Goal: Task Accomplishment & Management: Use online tool/utility

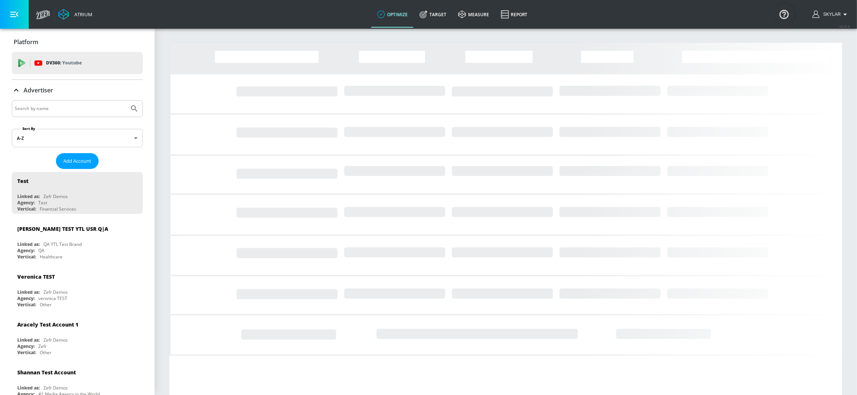
click at [64, 110] on input "Search by name" at bounding box center [70, 109] width 111 height 10
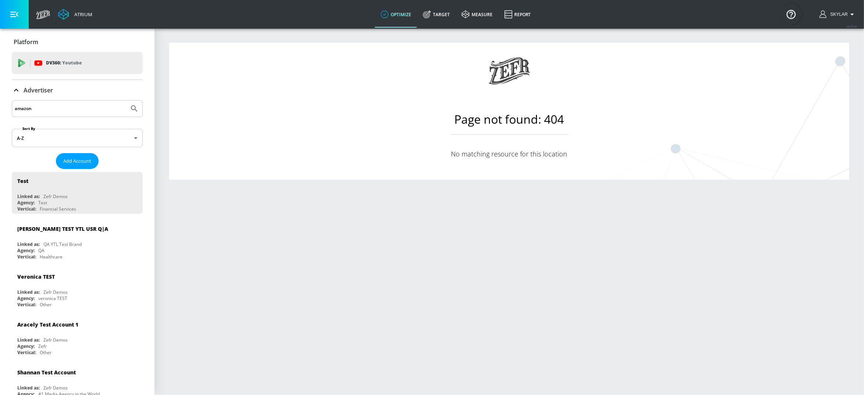
type input "amazon"
click at [130, 107] on icon "Submit Search" at bounding box center [134, 108] width 9 height 9
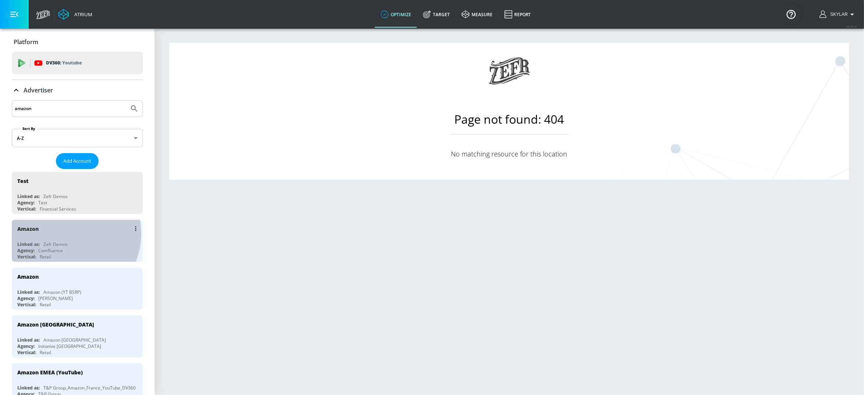
click at [67, 235] on div "Amazon" at bounding box center [79, 229] width 124 height 18
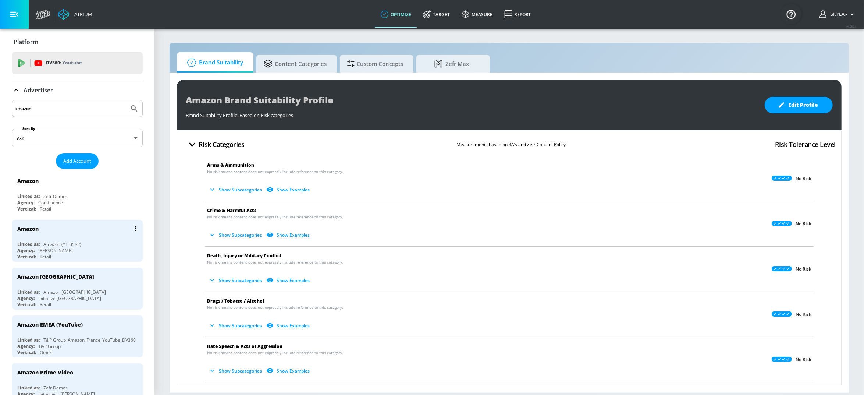
click at [89, 243] on div "Linked as: Amazon (YT BSRP)" at bounding box center [79, 244] width 124 height 6
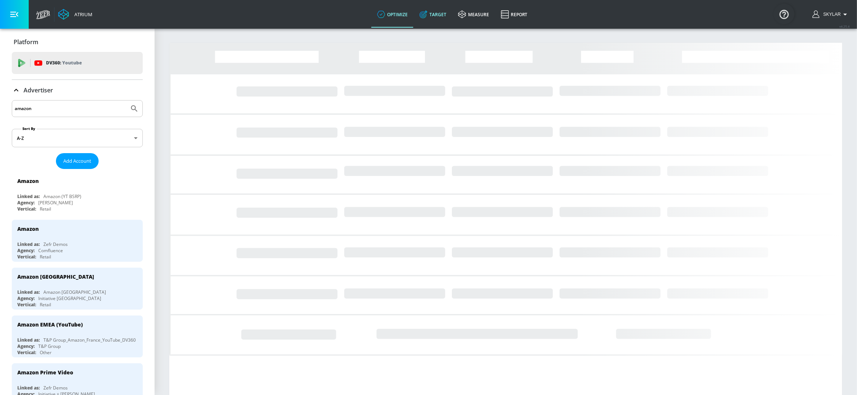
click at [434, 5] on link "Target" at bounding box center [432, 14] width 39 height 26
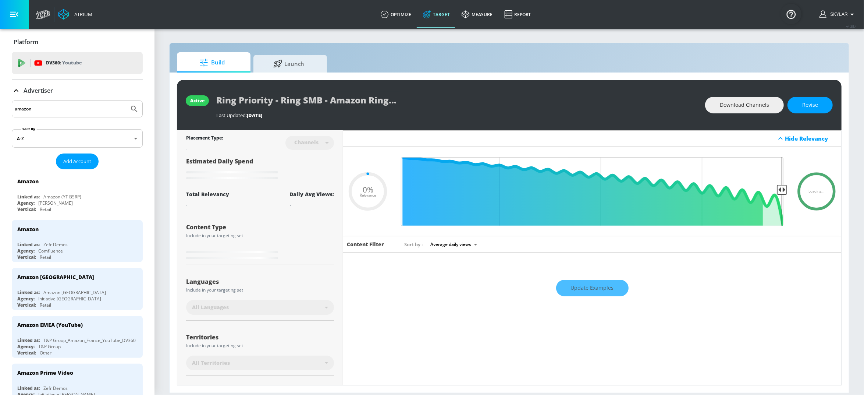
click at [18, 93] on icon at bounding box center [16, 90] width 9 height 9
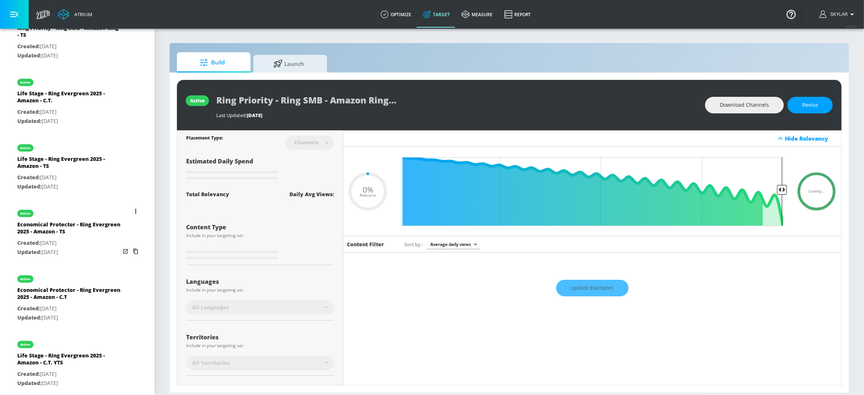
scroll to position [306, 0]
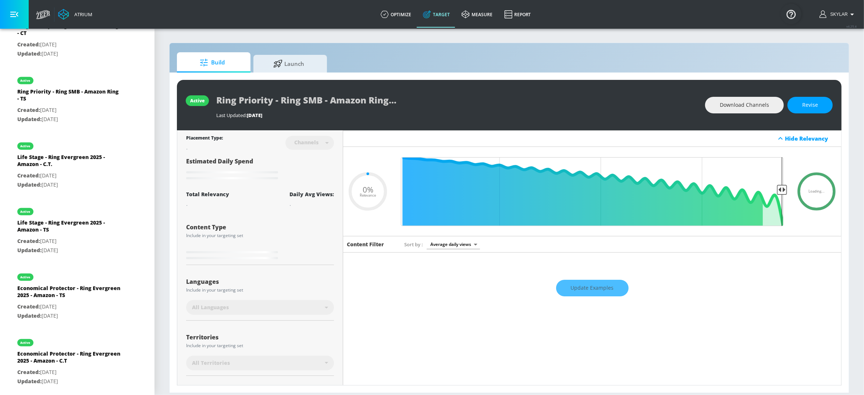
type input "0.5"
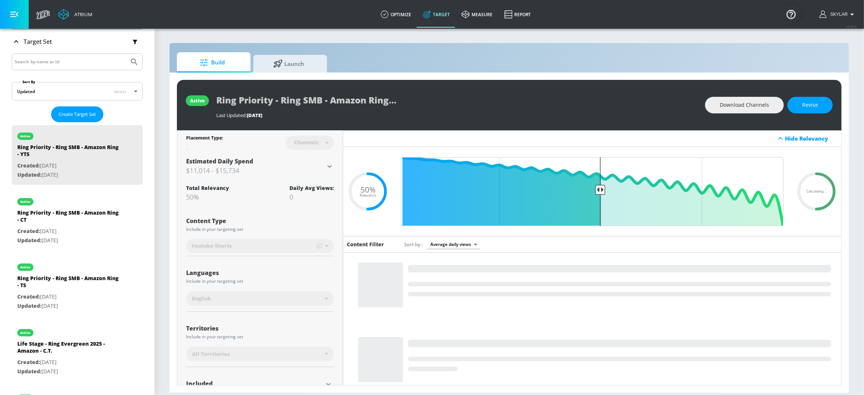
scroll to position [0, 0]
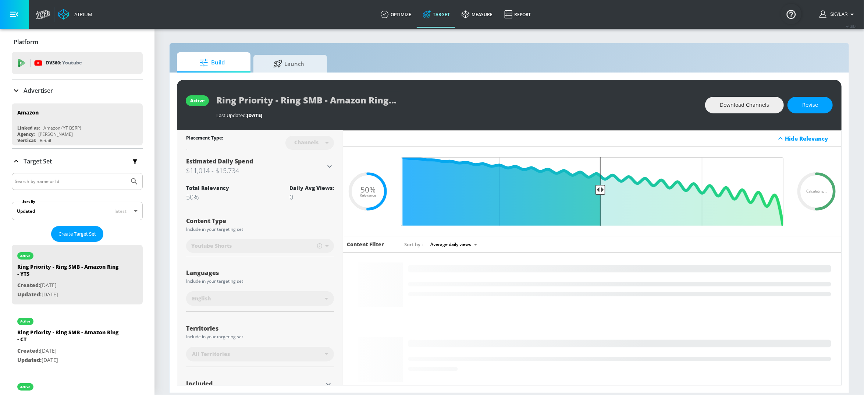
click at [49, 181] on input "Search by name or Id" at bounding box center [70, 182] width 111 height 10
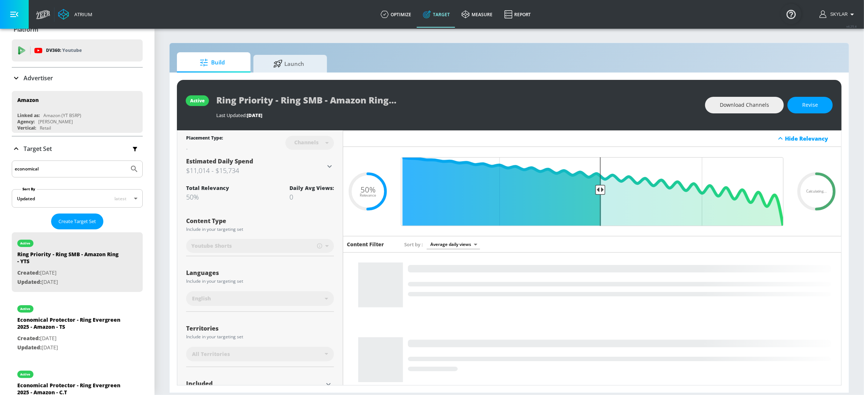
scroll to position [19, 0]
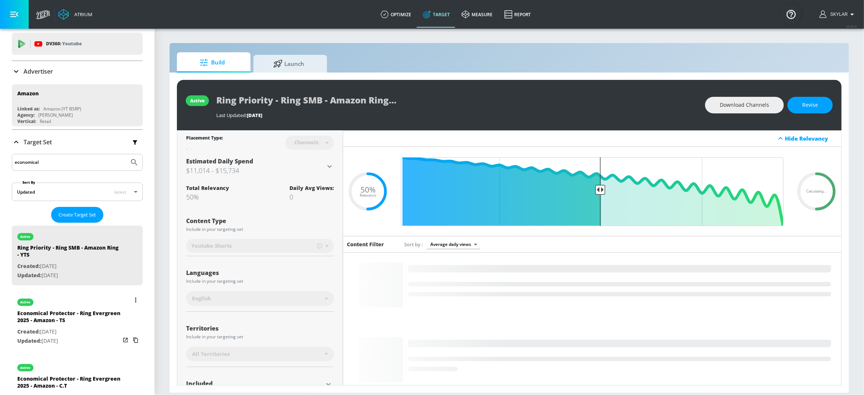
type input "economical"
click at [67, 328] on p "Created: [DATE]" at bounding box center [68, 331] width 103 height 9
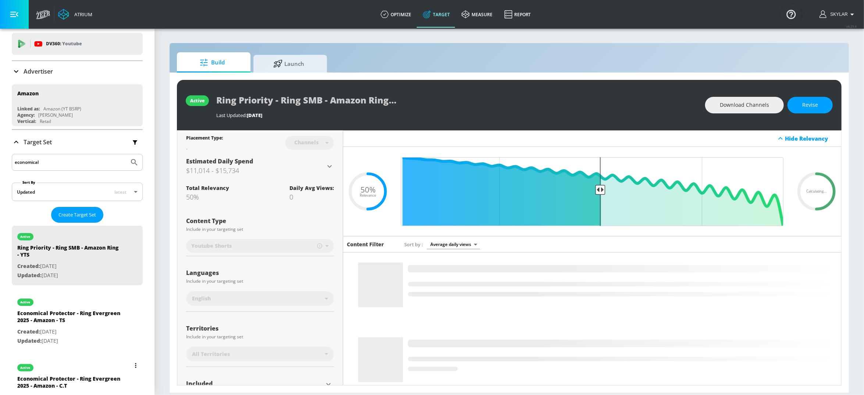
type input "Economical Protector - Ring Evergreen 2025 - Amazon - TS"
type input "videos"
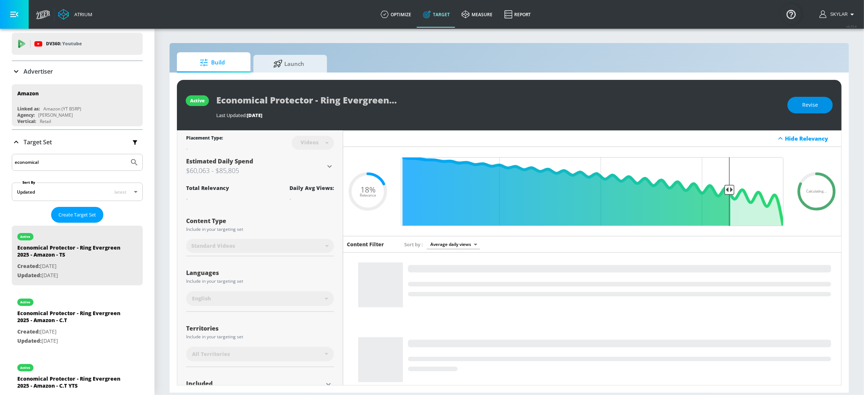
click at [810, 107] on span "Revise" at bounding box center [810, 104] width 16 height 9
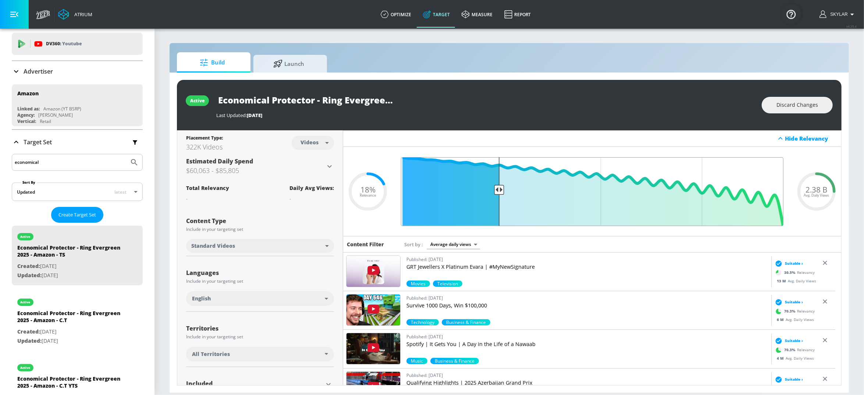
drag, startPoint x: 716, startPoint y: 188, endPoint x: 493, endPoint y: 178, distance: 223.1
click at [493, 178] on input "Final Threshold" at bounding box center [592, 191] width 390 height 69
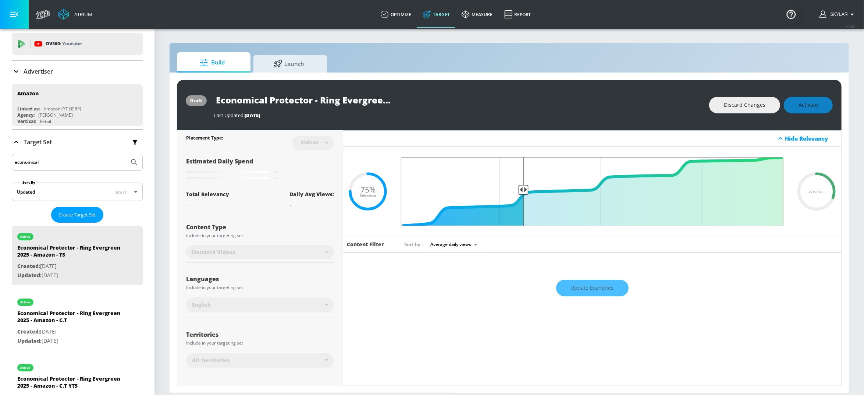
drag, startPoint x: 498, startPoint y: 186, endPoint x: 519, endPoint y: 190, distance: 21.4
click at [519, 190] on input "Final Threshold" at bounding box center [592, 191] width 390 height 69
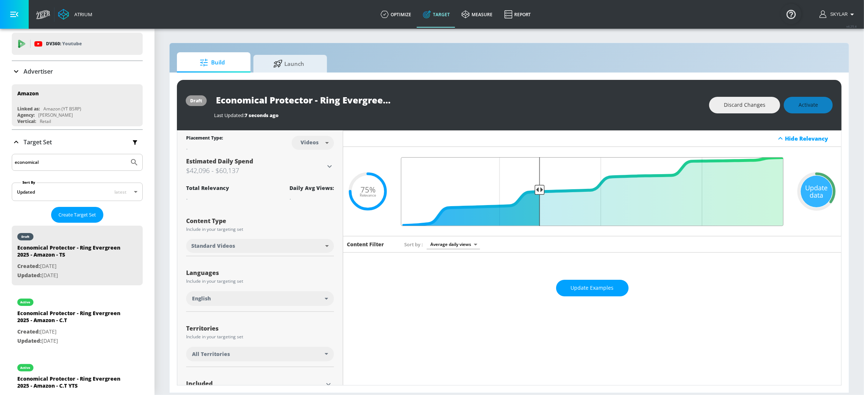
drag, startPoint x: 522, startPoint y: 188, endPoint x: 536, endPoint y: 188, distance: 14.0
click at [536, 188] on input "Final Threshold" at bounding box center [592, 191] width 390 height 69
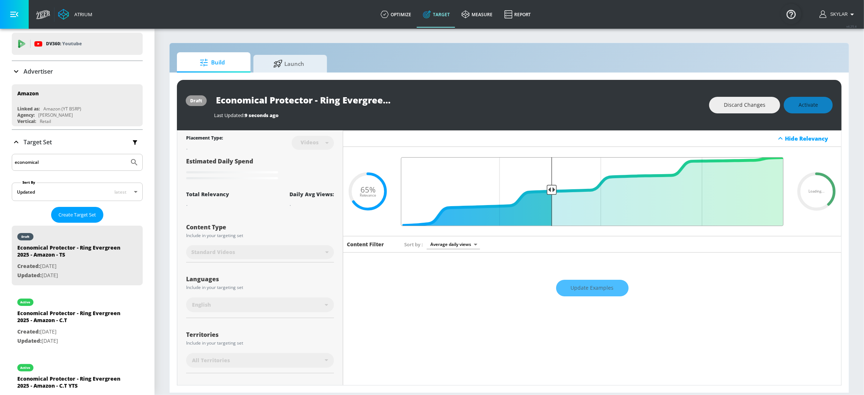
drag, startPoint x: 538, startPoint y: 189, endPoint x: 547, endPoint y: 187, distance: 9.7
click at [547, 187] on input "Final Threshold" at bounding box center [592, 191] width 390 height 69
type input "0.65"
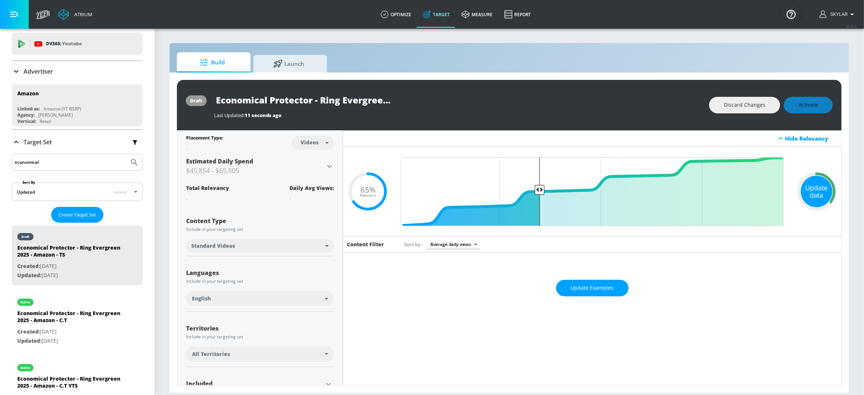
click at [818, 193] on div "Update data" at bounding box center [817, 191] width 32 height 32
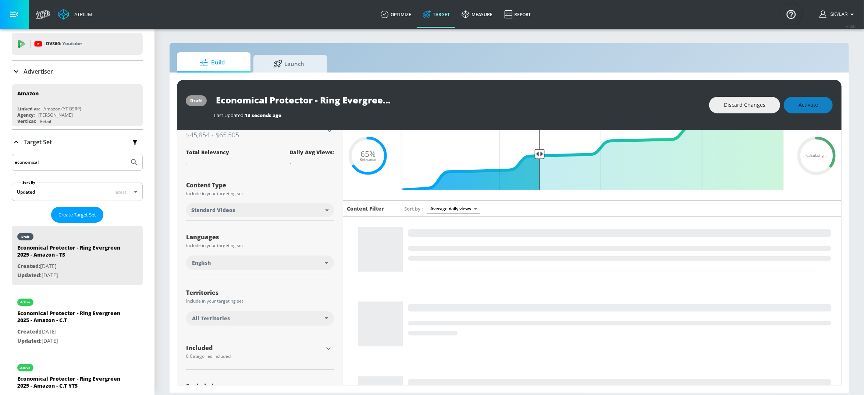
scroll to position [65, 0]
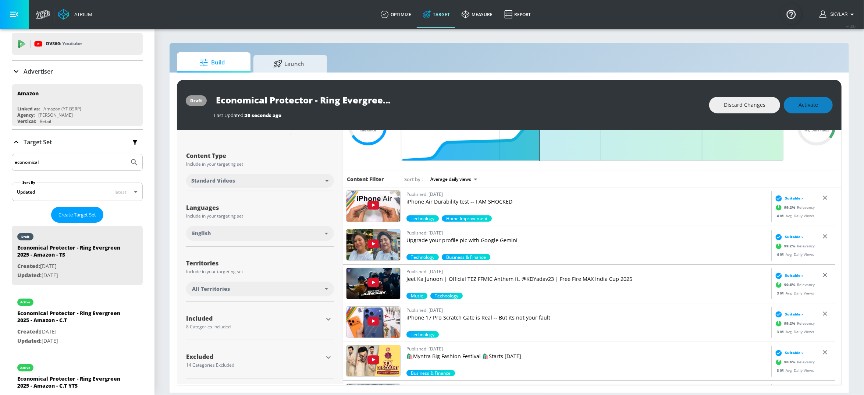
click at [323, 234] on div "English" at bounding box center [258, 232] width 133 height 7
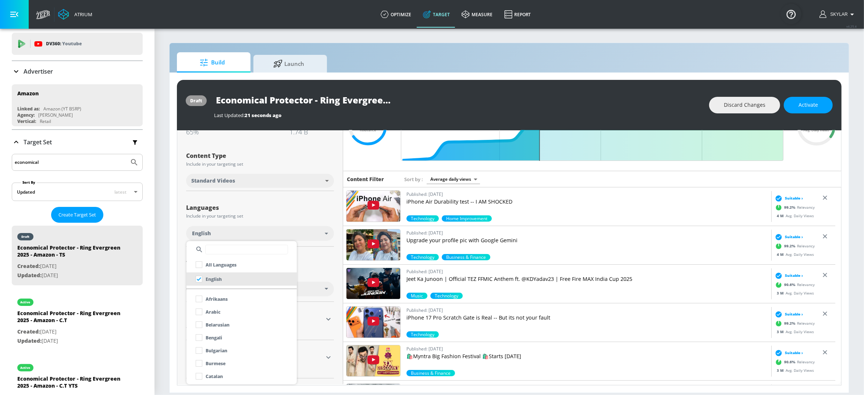
click at [304, 213] on div at bounding box center [432, 197] width 864 height 395
click at [319, 293] on div "All Territories" at bounding box center [260, 288] width 148 height 15
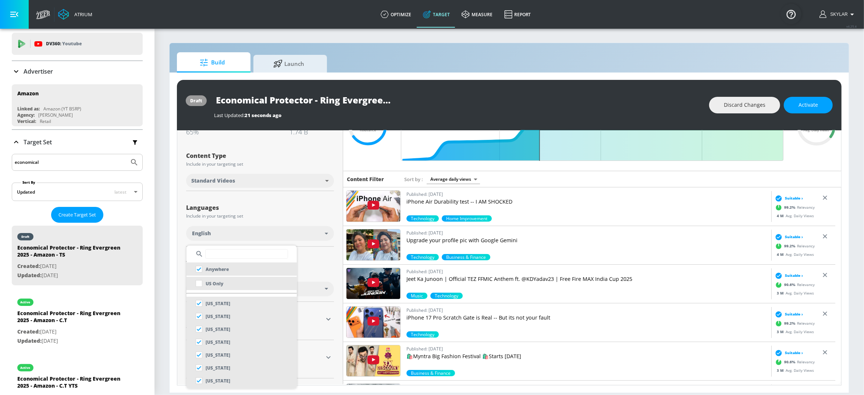
click at [266, 282] on li "US Only" at bounding box center [241, 283] width 110 height 13
checkbox input "false"
checkbox input "true"
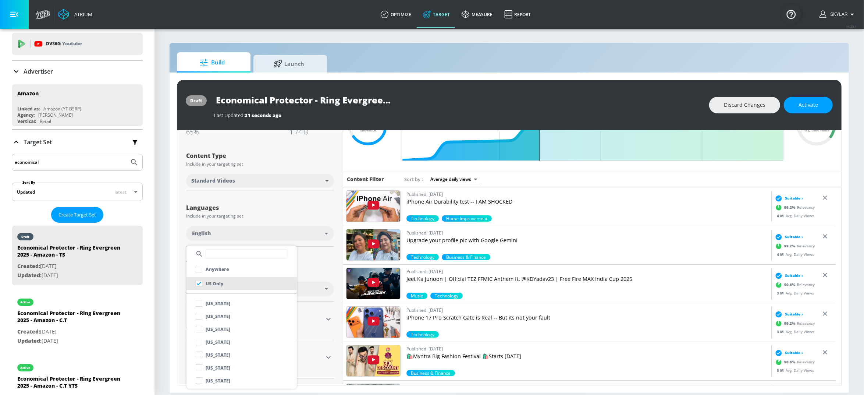
click at [315, 271] on div at bounding box center [432, 197] width 864 height 395
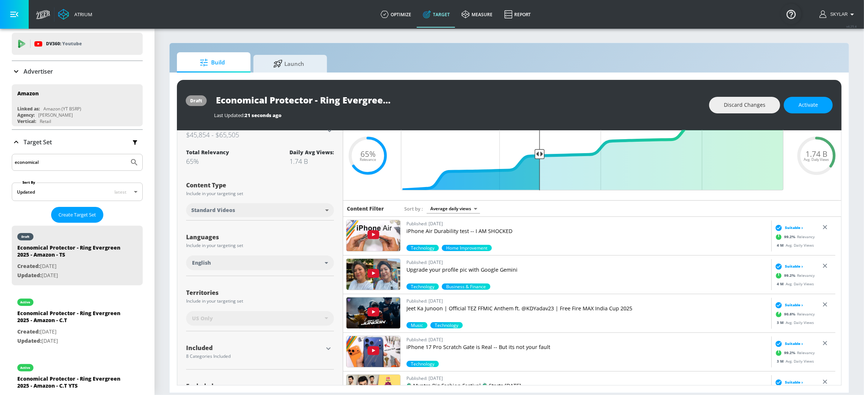
scroll to position [0, 0]
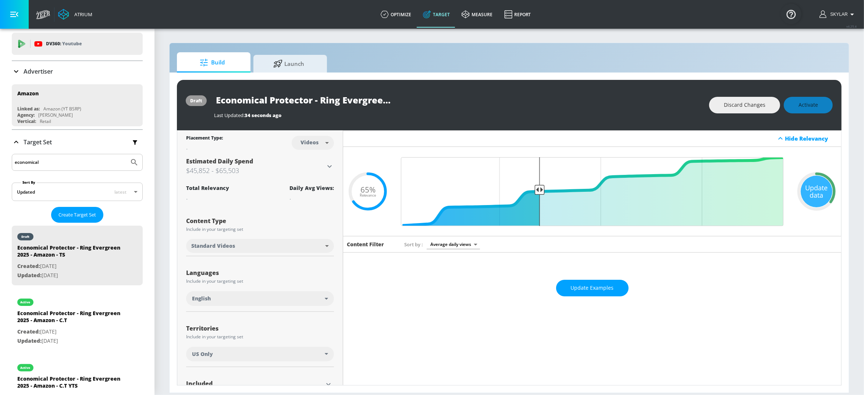
click at [823, 192] on div "Update data" at bounding box center [817, 191] width 32 height 32
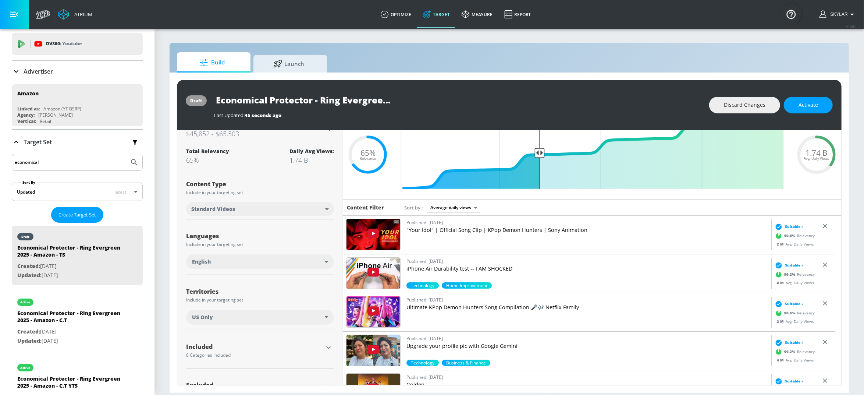
scroll to position [65, 0]
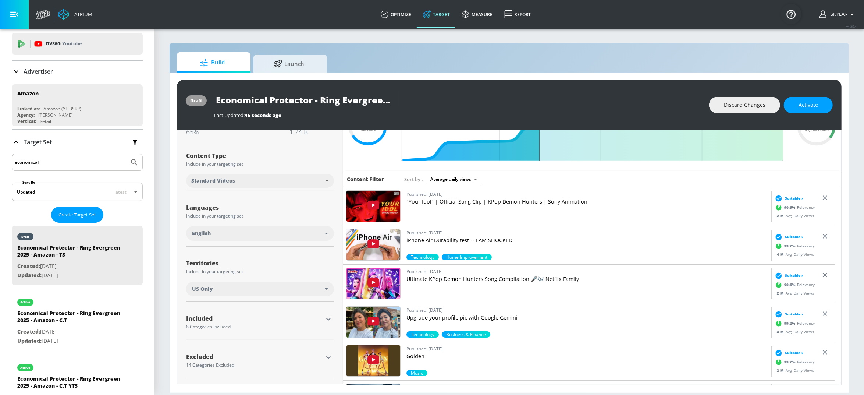
click at [327, 320] on icon "button" at bounding box center [328, 318] width 9 height 9
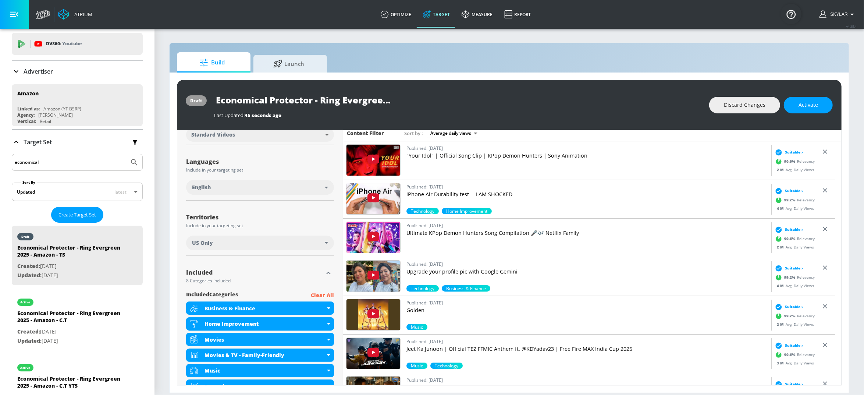
scroll to position [0, 0]
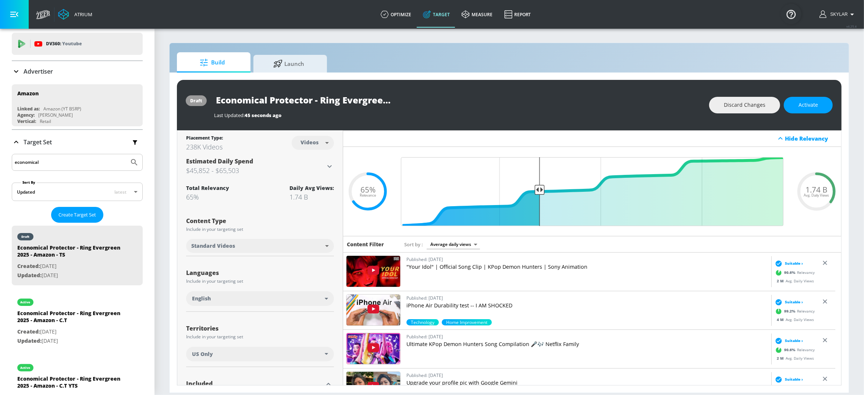
click at [362, 45] on div "Build Launch draft Economical Protector - Ring Evergreen 2025 - Amazon - TS Las…" at bounding box center [509, 218] width 680 height 350
click at [333, 165] on div "Placement Type: 238K Videos Videos videos ​ Estimated Daily Spend $45,852 - $65…" at bounding box center [260, 365] width 166 height 470
click at [329, 167] on icon at bounding box center [329, 166] width 9 height 9
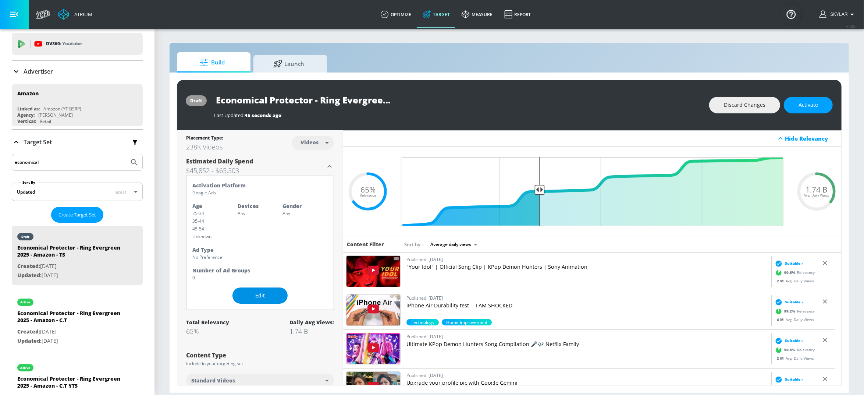
click at [272, 295] on span "Edit" at bounding box center [260, 295] width 26 height 9
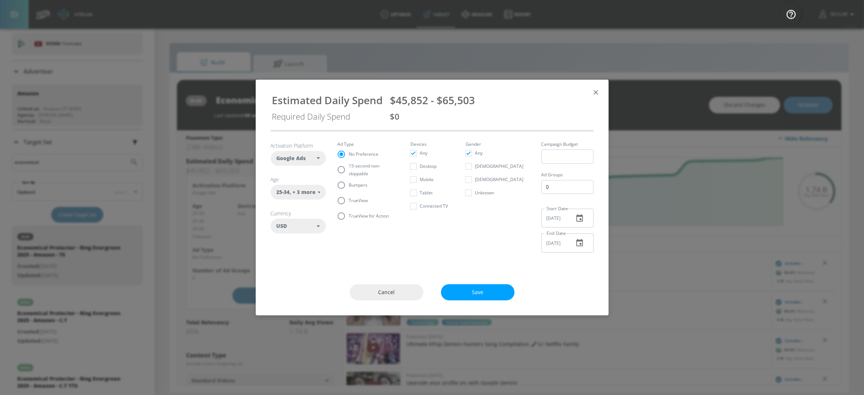
click at [392, 302] on div "Cancel Save" at bounding box center [432, 292] width 352 height 46
click at [396, 290] on span "Cancel" at bounding box center [386, 292] width 44 height 9
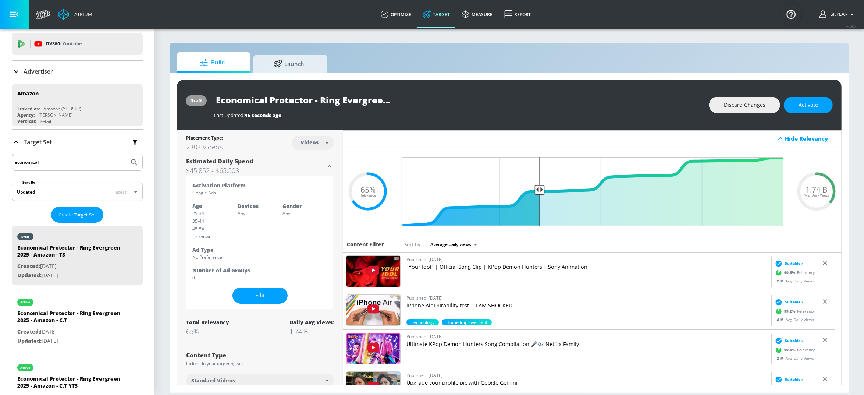
scroll to position [19, 0]
click at [263, 295] on span "Edit" at bounding box center [260, 295] width 26 height 9
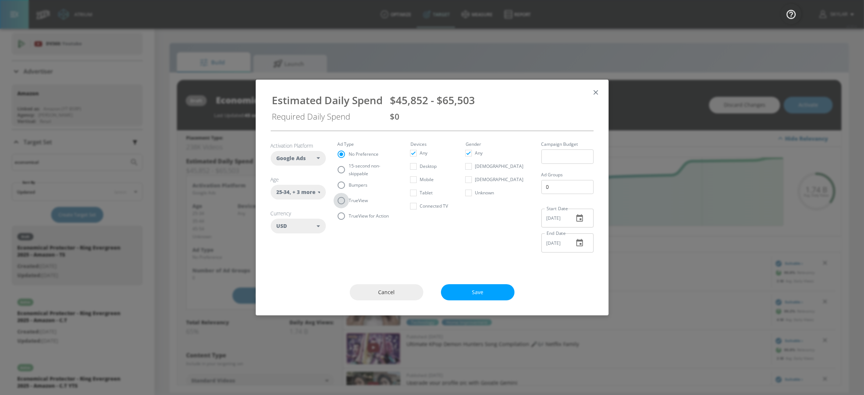
click at [348, 196] on input "TrueView" at bounding box center [341, 200] width 15 height 15
radio input "true"
radio input "false"
click at [439, 203] on span "Connected TV" at bounding box center [434, 206] width 28 height 8
click at [420, 203] on input "Connected TV" at bounding box center [413, 205] width 13 height 13
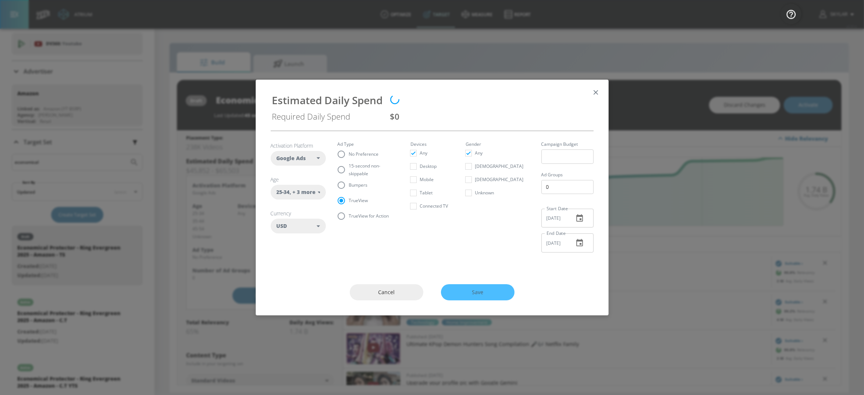
checkbox input "true"
checkbox input "false"
click at [440, 203] on span "Connected TV" at bounding box center [434, 206] width 28 height 8
click at [420, 203] on input "Connected TV" at bounding box center [413, 205] width 13 height 13
checkbox input "false"
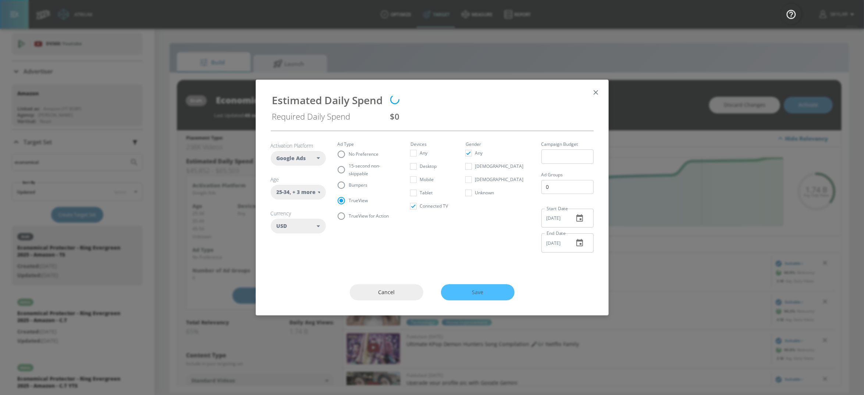
checkbox input "true"
click at [596, 92] on icon "button" at bounding box center [595, 92] width 4 height 4
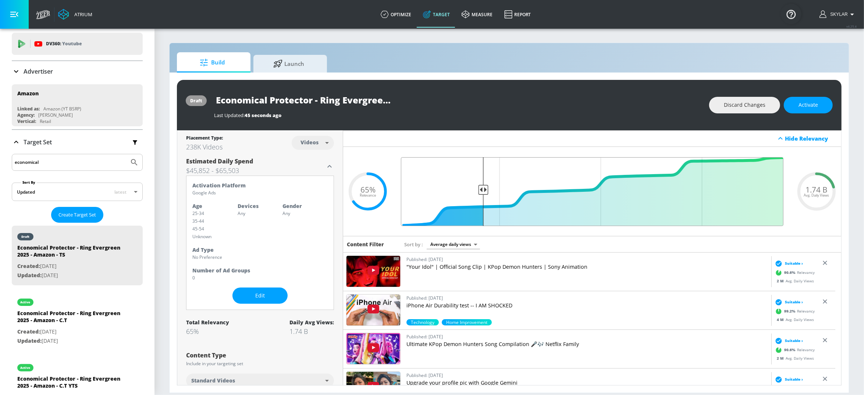
drag, startPoint x: 538, startPoint y: 189, endPoint x: 480, endPoint y: 193, distance: 58.6
click at [480, 193] on input "Final Threshold" at bounding box center [592, 191] width 390 height 69
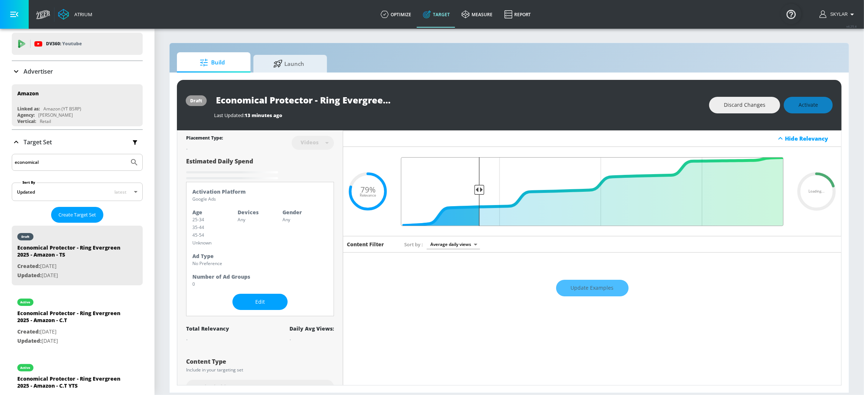
drag, startPoint x: 479, startPoint y: 191, endPoint x: 474, endPoint y: 192, distance: 5.0
click at [474, 192] on input "Final Threshold" at bounding box center [592, 191] width 390 height 69
type input "0.79"
